Goal: Transaction & Acquisition: Subscribe to service/newsletter

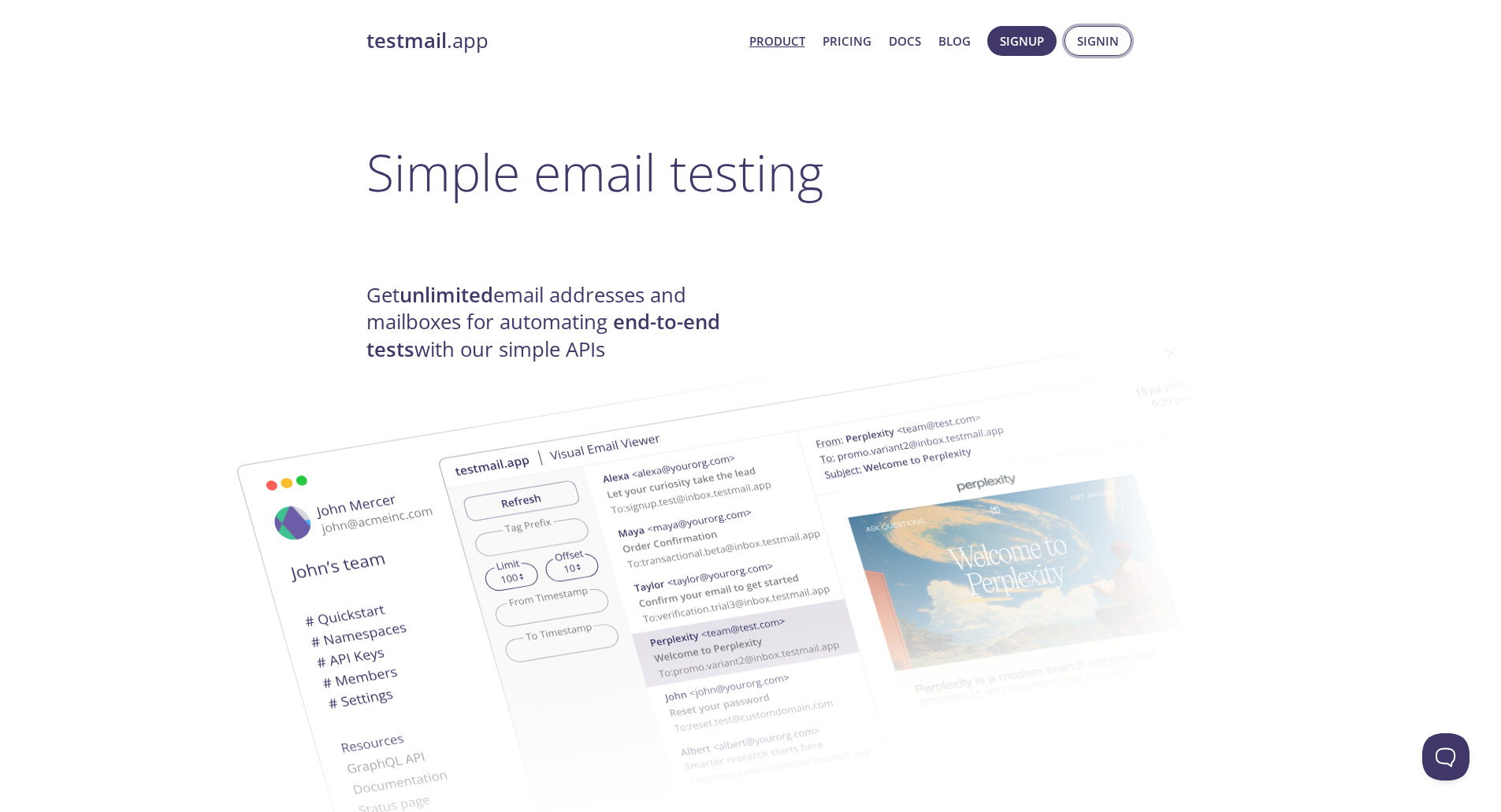
click at [1079, 45] on span "Signin" at bounding box center [1097, 40] width 42 height 20
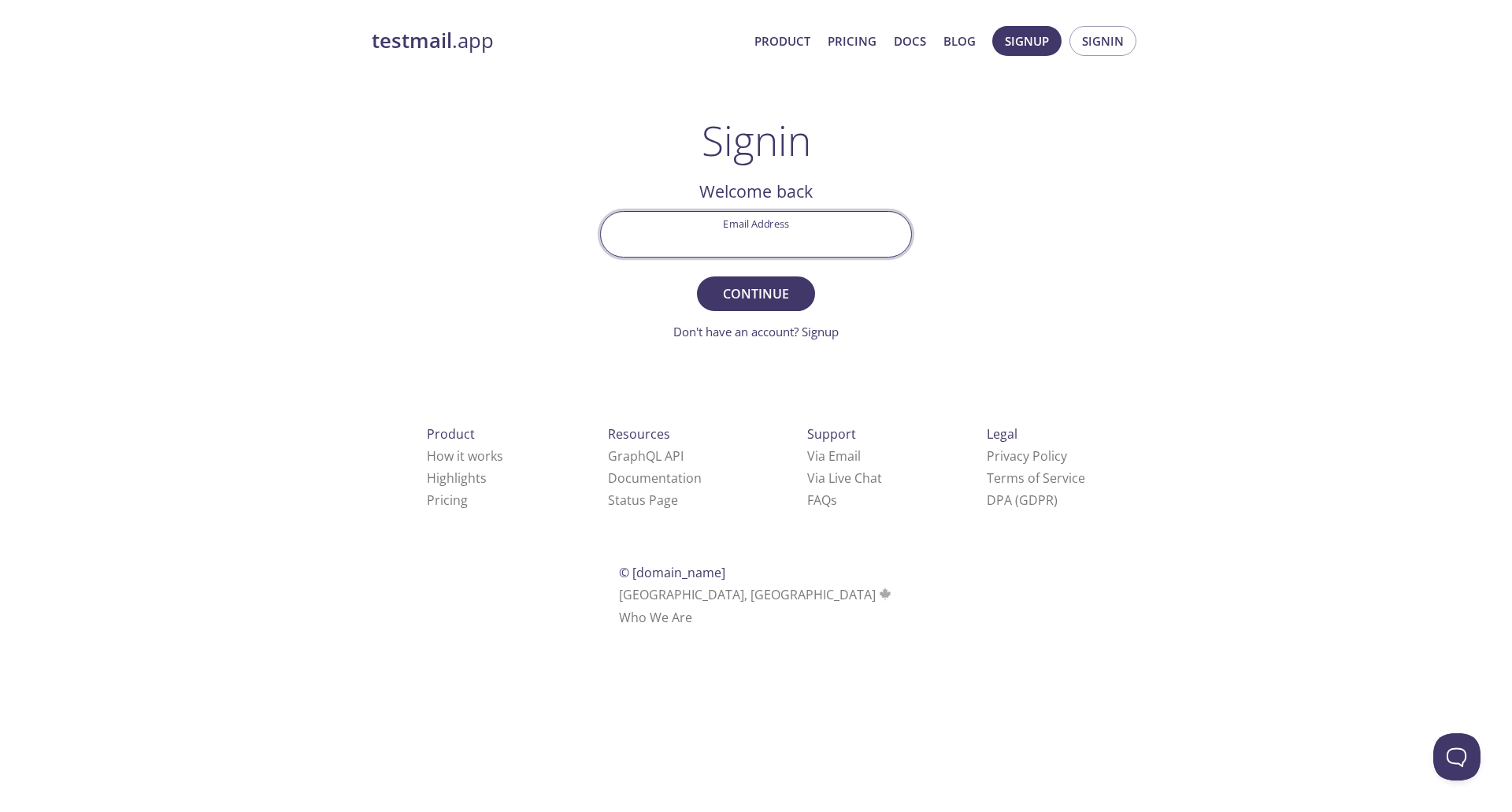
click at [766, 231] on input "Email Address" at bounding box center [756, 234] width 310 height 45
click at [760, 294] on span "Continue" at bounding box center [756, 294] width 84 height 22
click at [784, 241] on input "birkof" at bounding box center [756, 234] width 310 height 45
type input "[EMAIL_ADDRESS][DOMAIN_NAME]"
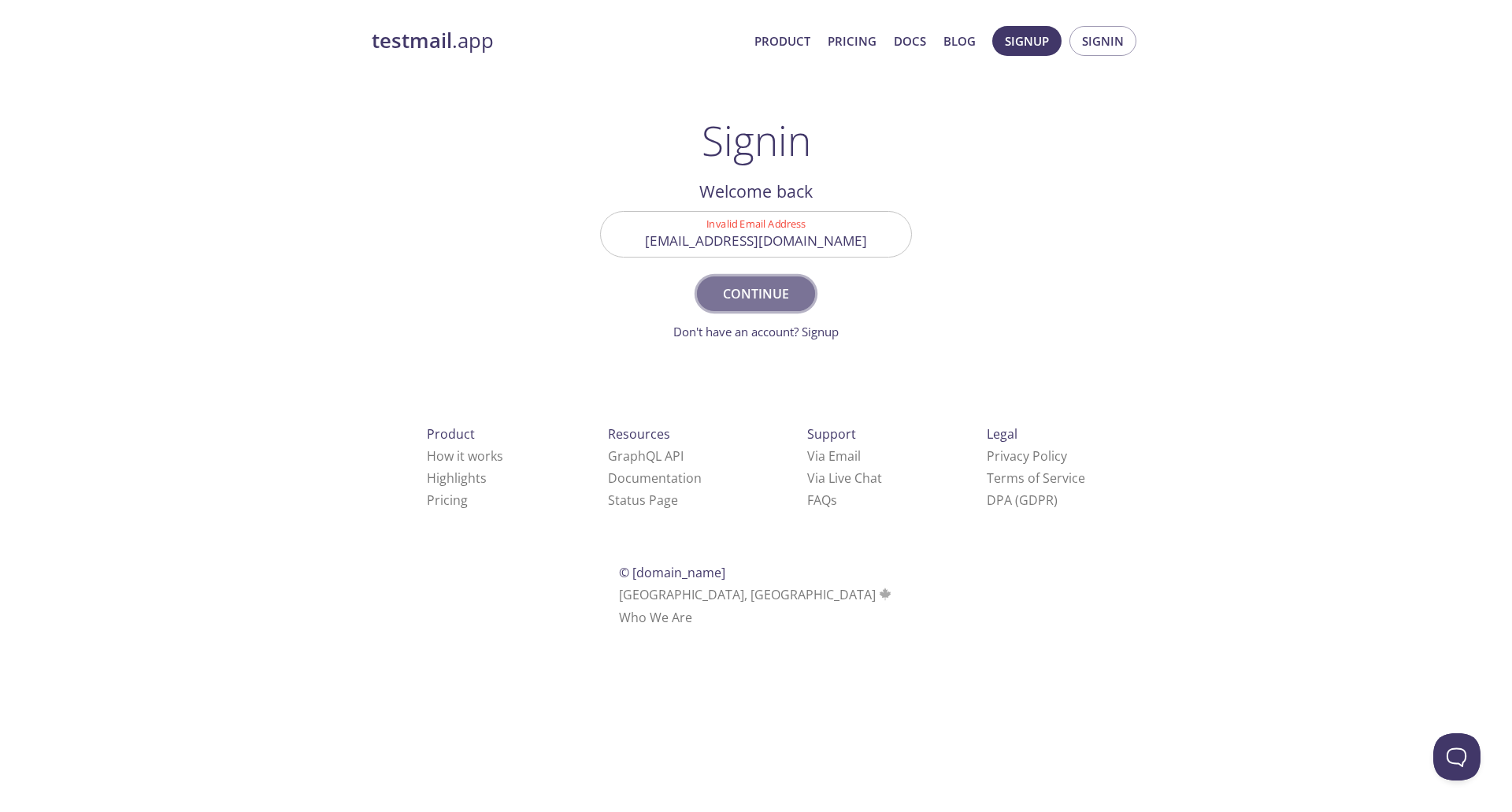
click at [752, 305] on button "Continue" at bounding box center [756, 293] width 118 height 35
click at [1033, 42] on span "Signup" at bounding box center [1028, 40] width 45 height 20
